Goal: Task Accomplishment & Management: Complete application form

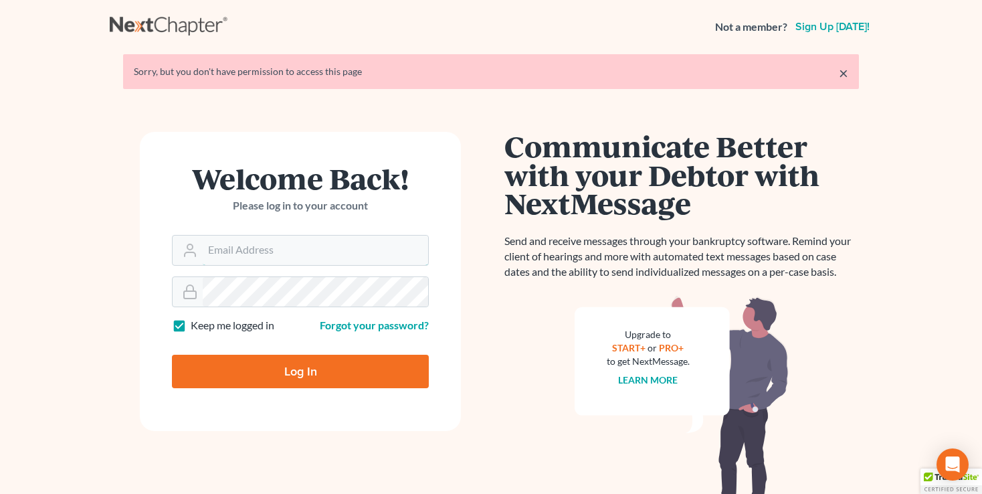
type input "[EMAIL_ADDRESS][DOMAIN_NAME]"
click at [321, 362] on input "Log In" at bounding box center [300, 370] width 257 height 33
type input "Thinking..."
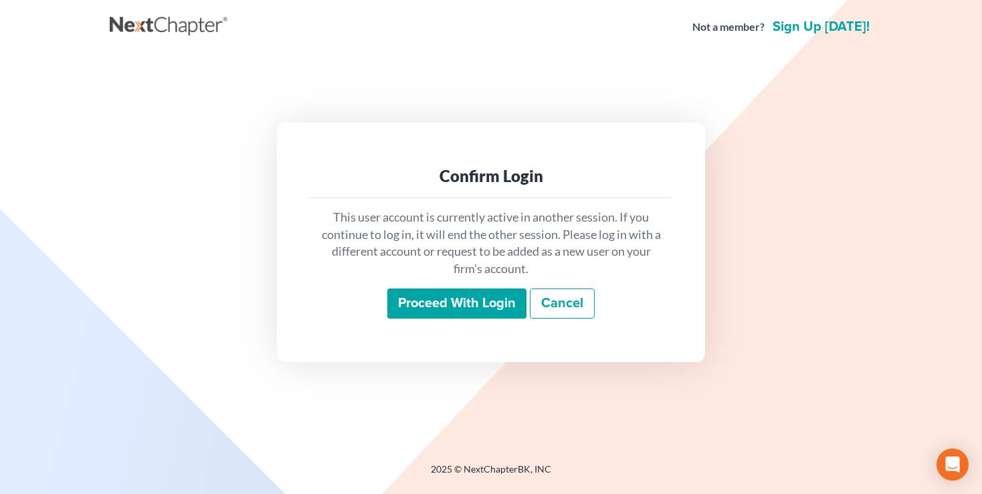
click at [412, 306] on input "Proceed with login" at bounding box center [456, 303] width 139 height 31
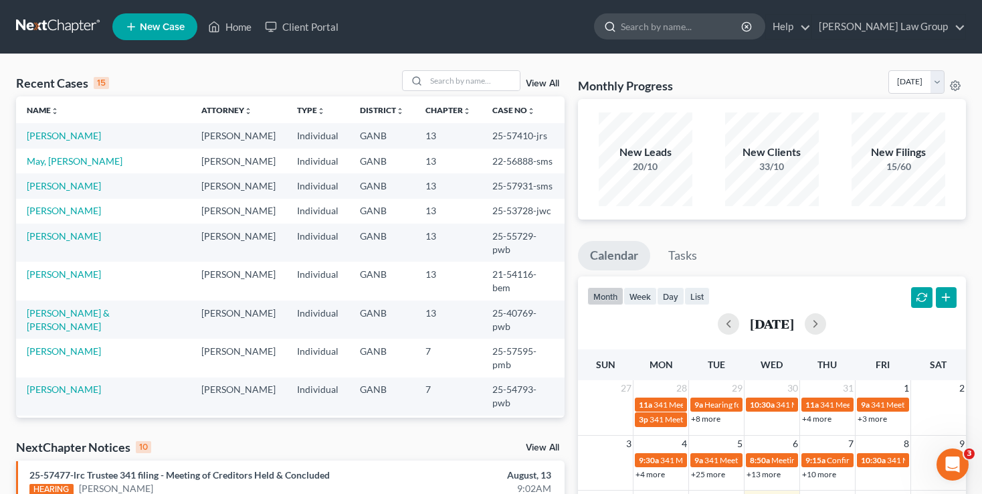
click at [739, 25] on input "search" at bounding box center [682, 26] width 122 height 25
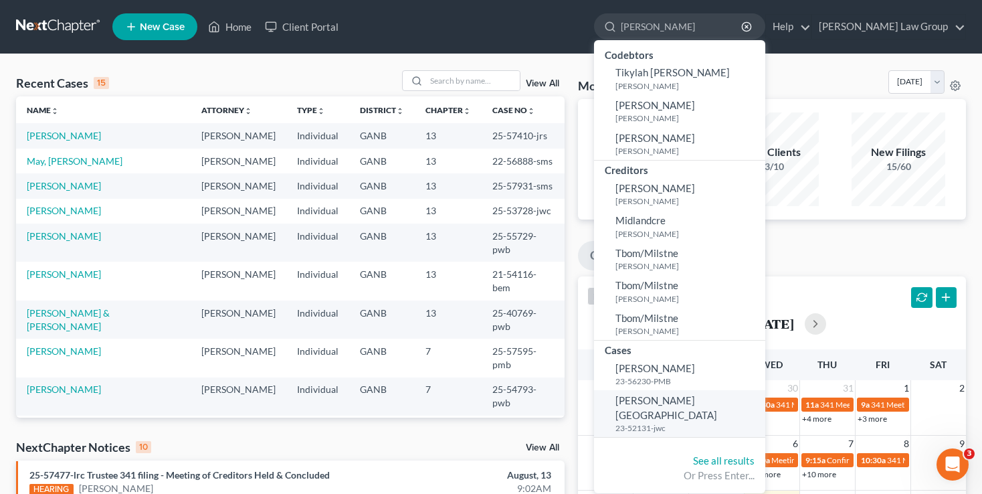
type input "miller"
click at [700, 403] on span "Miller, Jenae" at bounding box center [666, 407] width 102 height 26
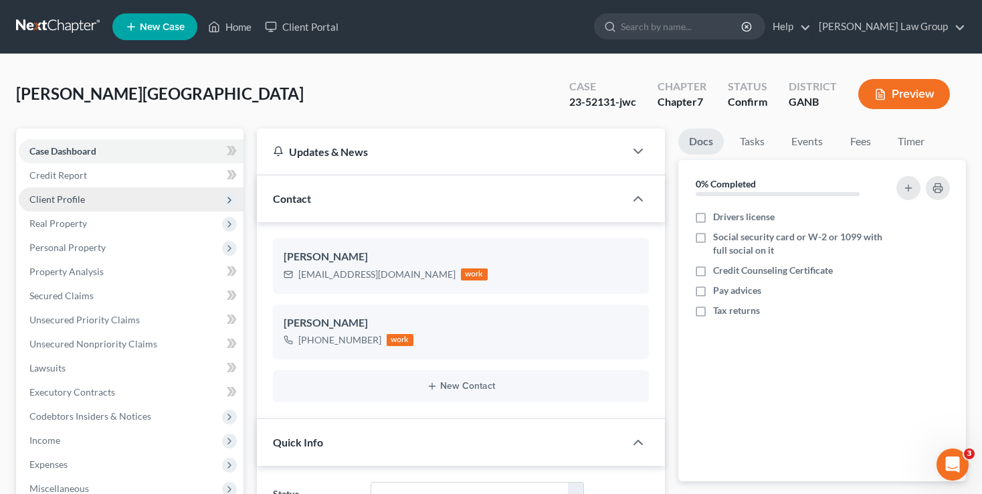
click at [59, 197] on span "Client Profile" at bounding box center [57, 198] width 56 height 11
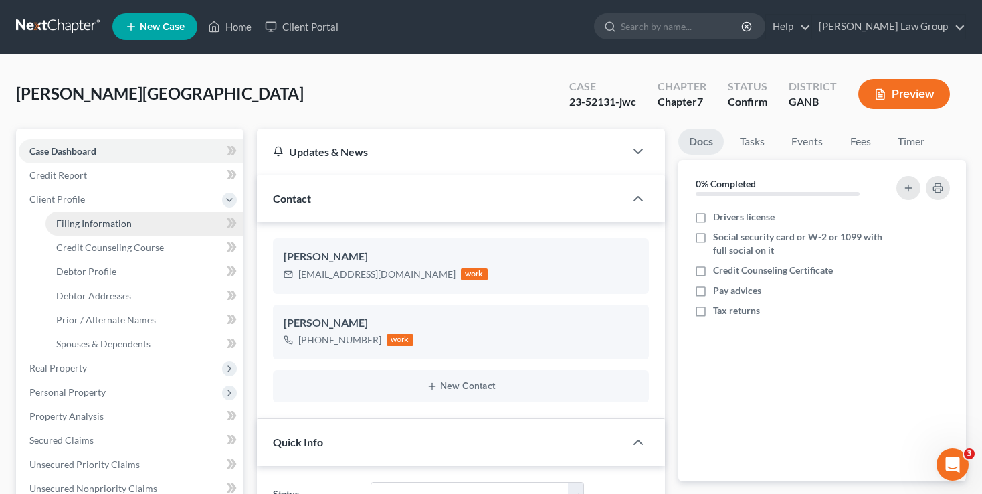
click at [148, 222] on link "Filing Information" at bounding box center [144, 223] width 198 height 24
select select "1"
select select "0"
select select "10"
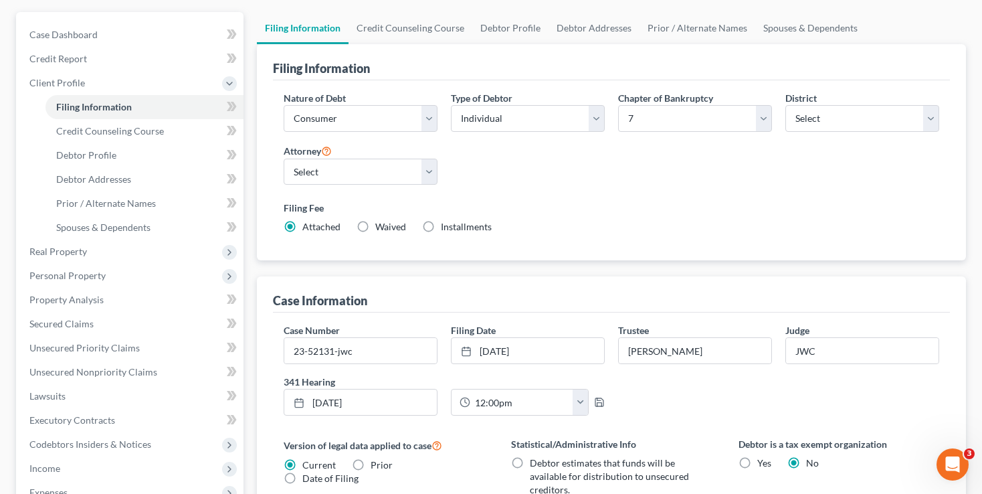
scroll to position [116, 0]
click at [154, 154] on link "Debtor Profile" at bounding box center [144, 156] width 198 height 24
select select "0"
select select "1"
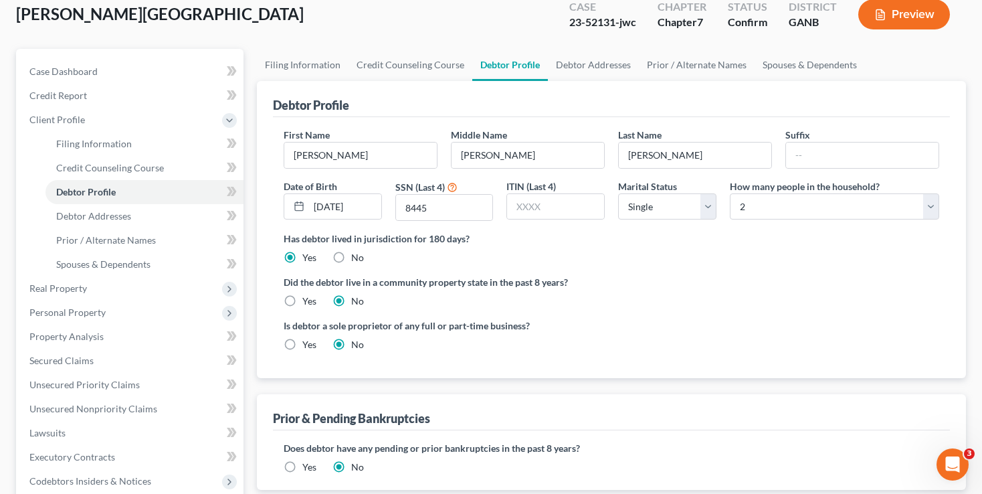
scroll to position [81, 0]
